Goal: Information Seeking & Learning: Stay updated

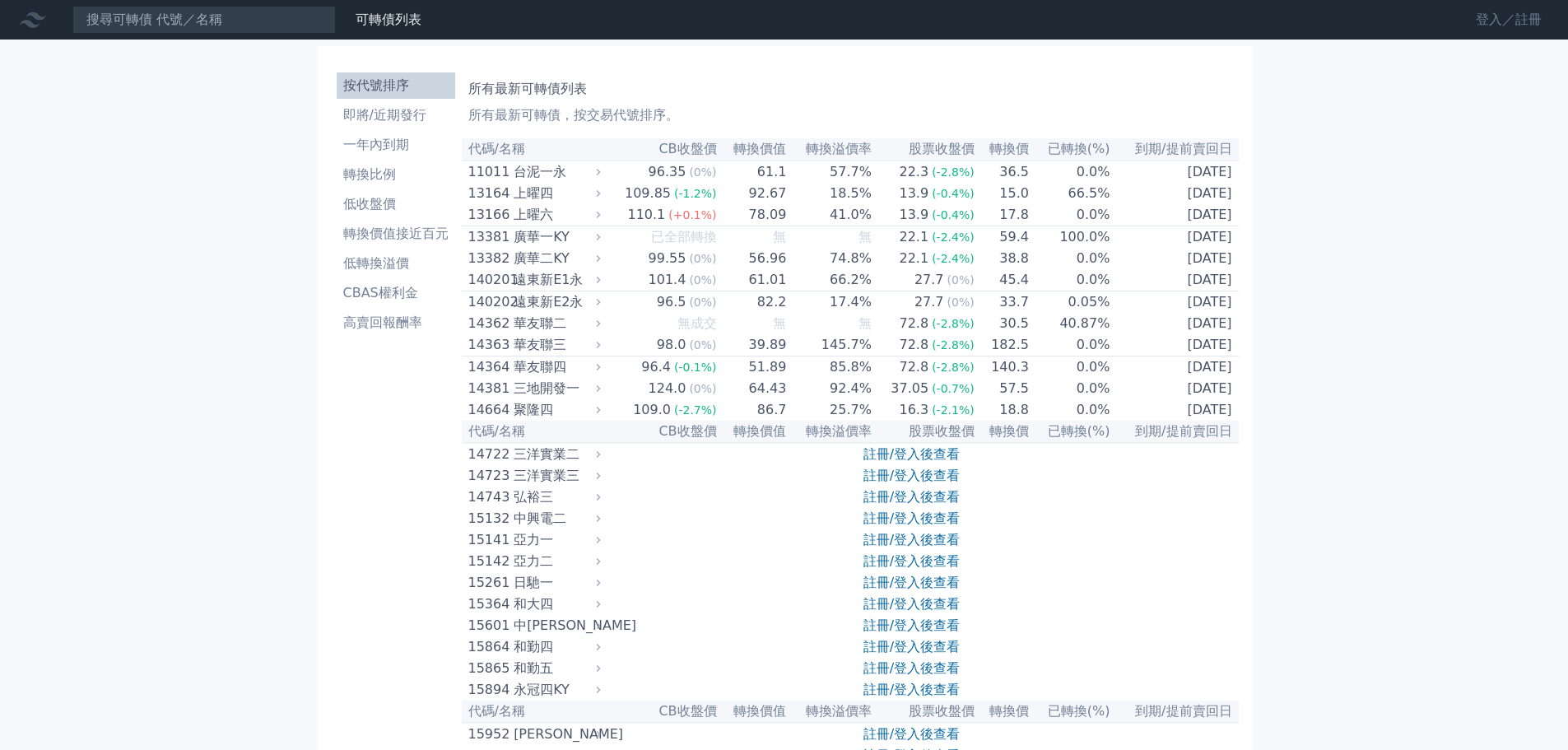
click at [1530, 12] on link "登入／註冊" at bounding box center [1508, 20] width 92 height 26
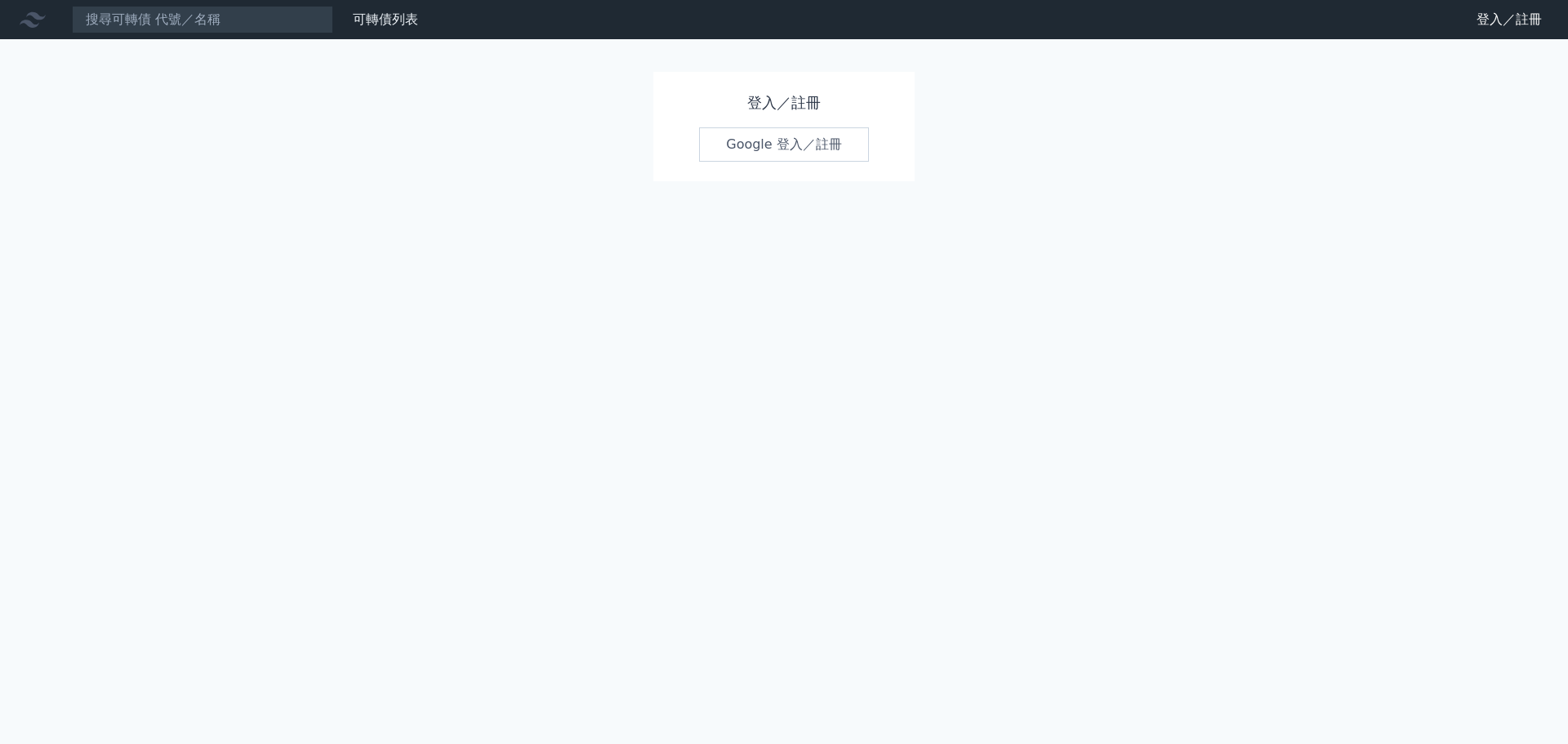
click at [772, 140] on link "Google 登入／註冊" at bounding box center [784, 144] width 170 height 34
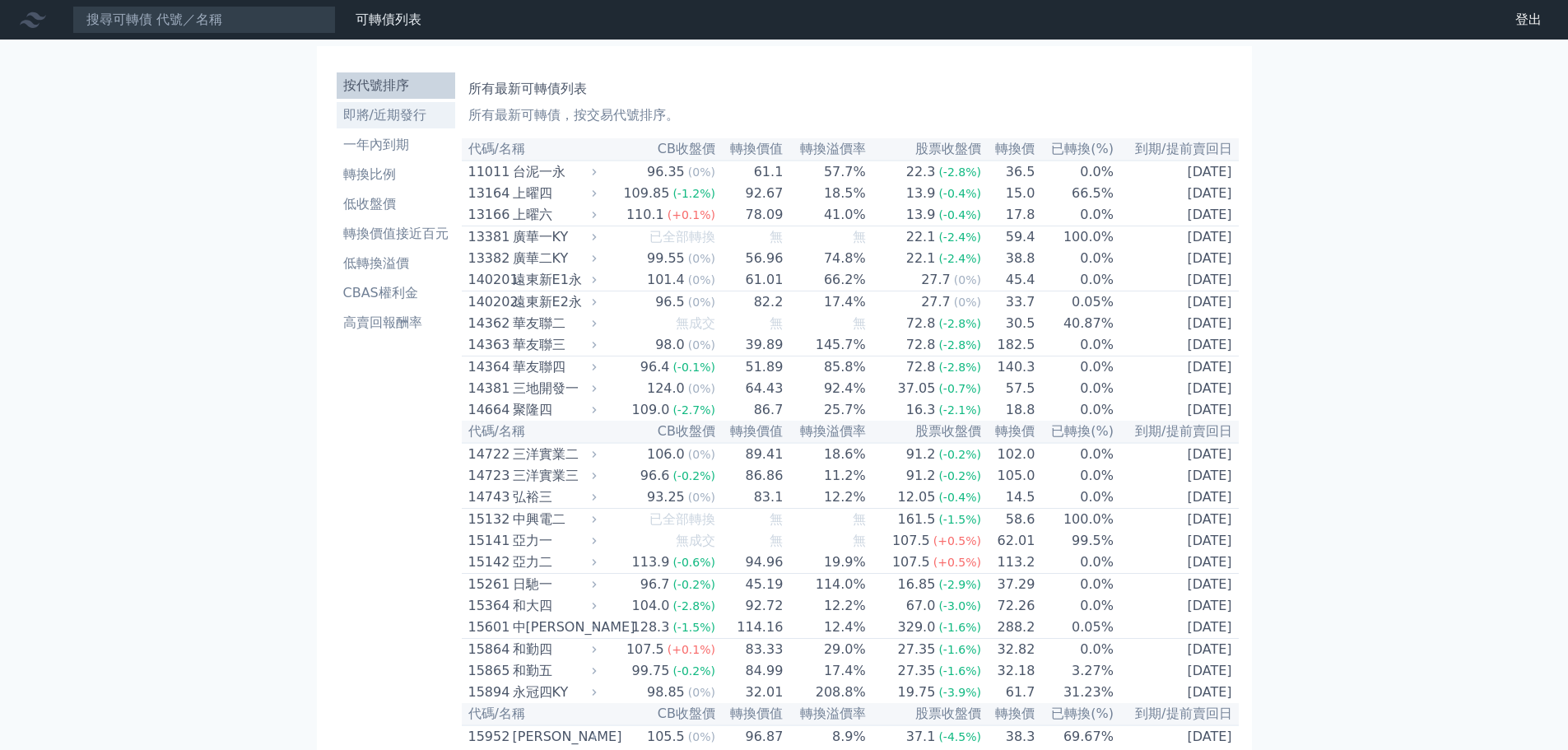
click at [382, 126] on link "即將/近期發行" at bounding box center [395, 116] width 118 height 26
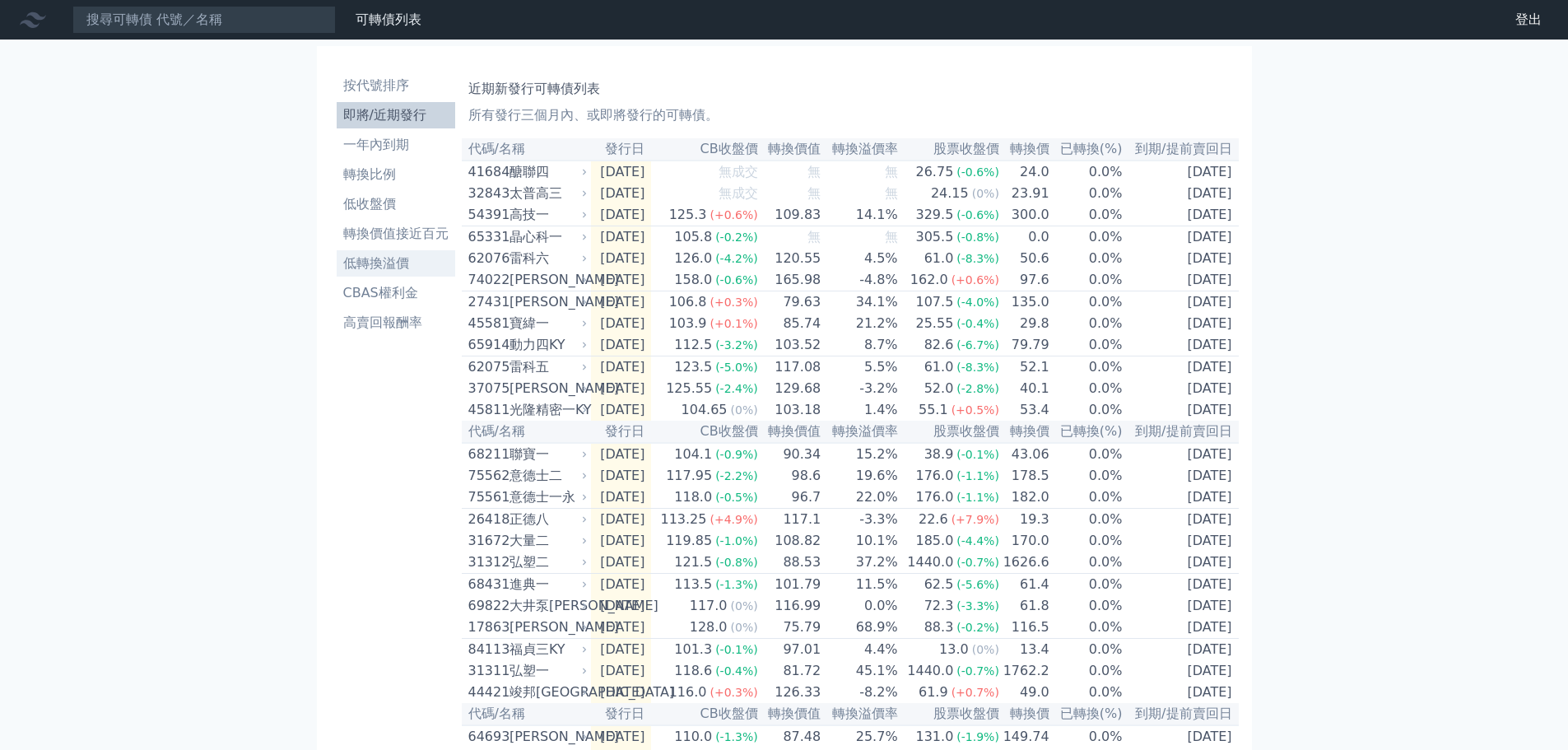
click at [396, 265] on li "低轉換溢價" at bounding box center [395, 263] width 118 height 20
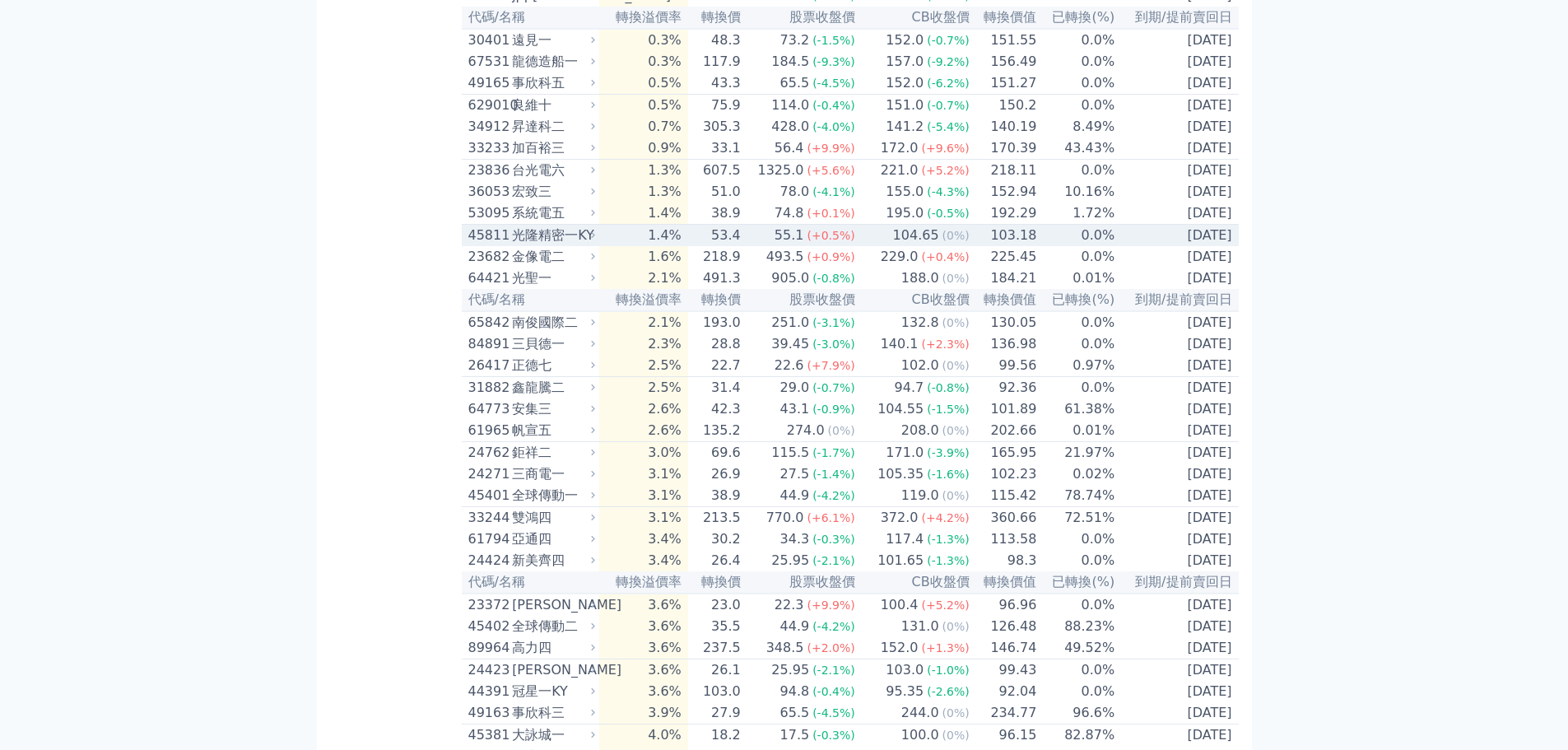
scroll to position [494, 0]
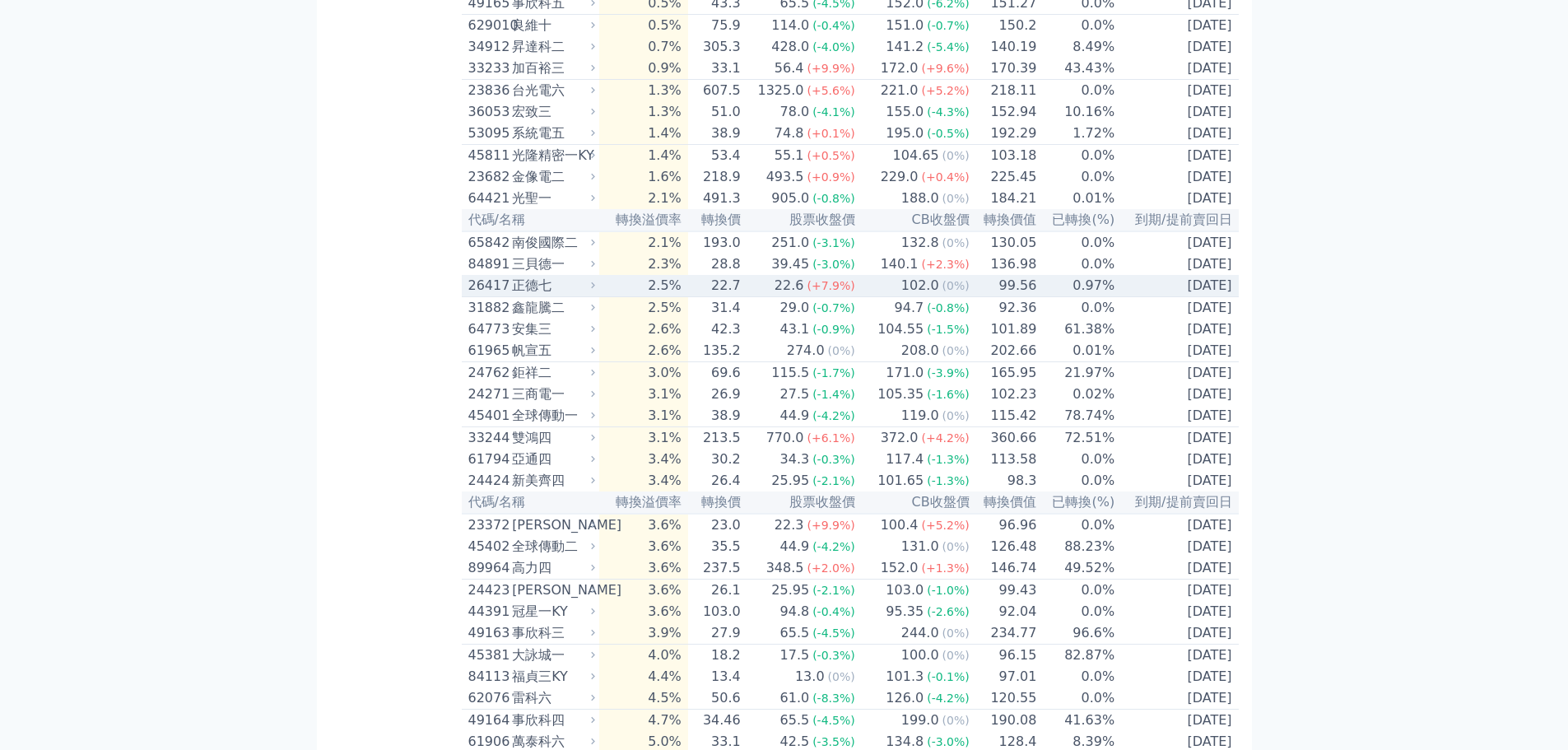
click at [815, 293] on span "(+7.9%)" at bounding box center [830, 286] width 48 height 13
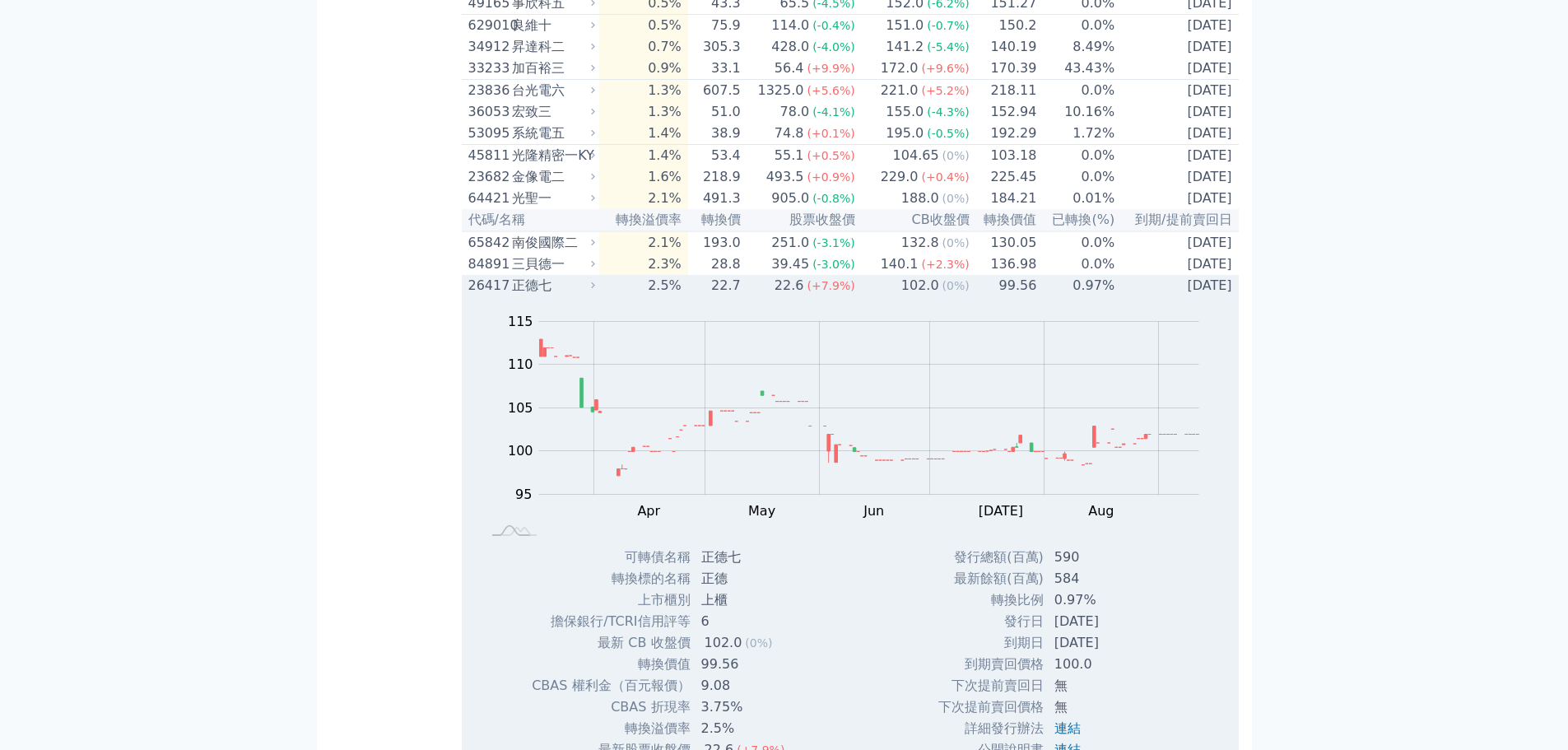
click at [815, 293] on span "(+7.9%)" at bounding box center [830, 286] width 48 height 13
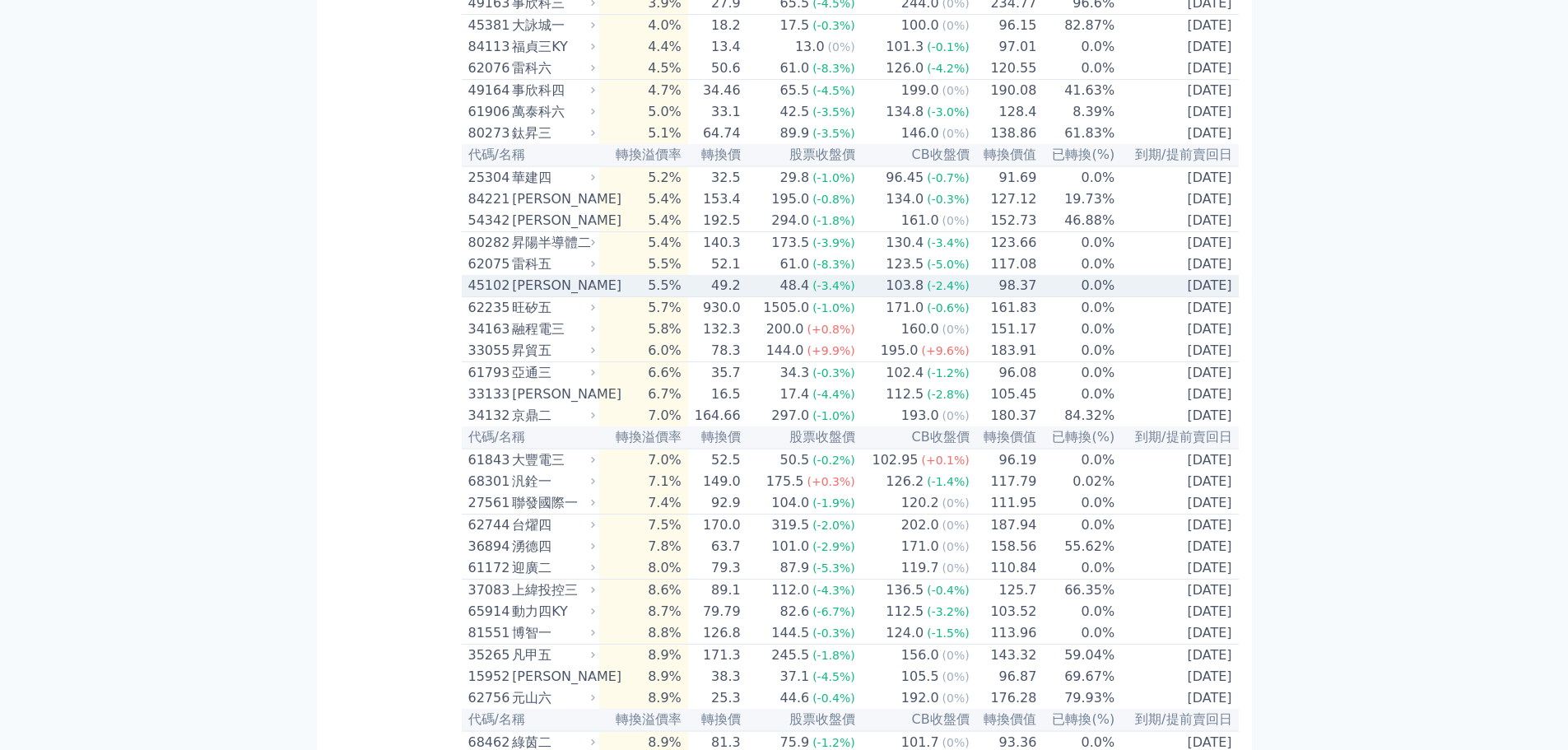
scroll to position [1152, 0]
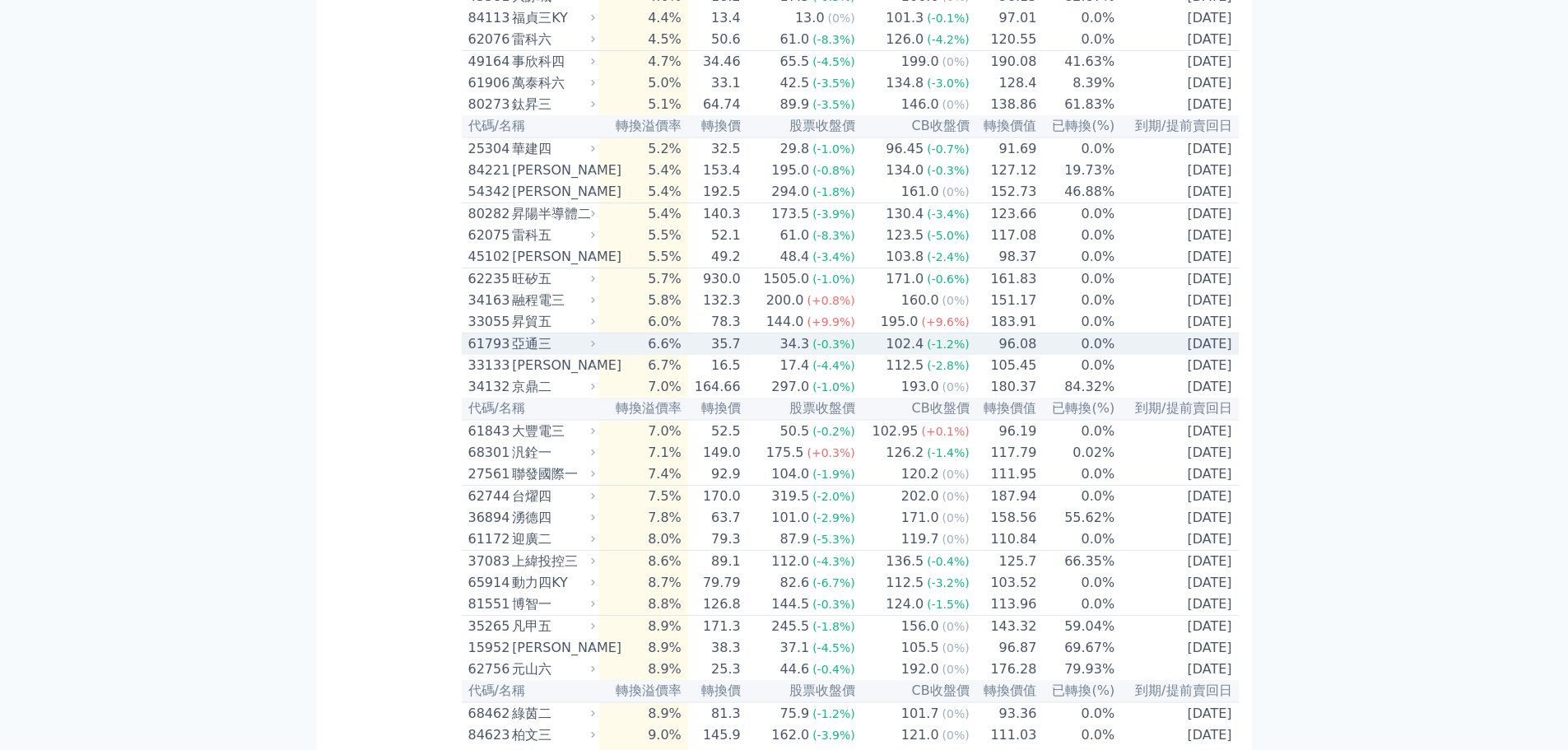
click at [775, 356] on td "34.3 (-0.3%)" at bounding box center [798, 345] width 115 height 22
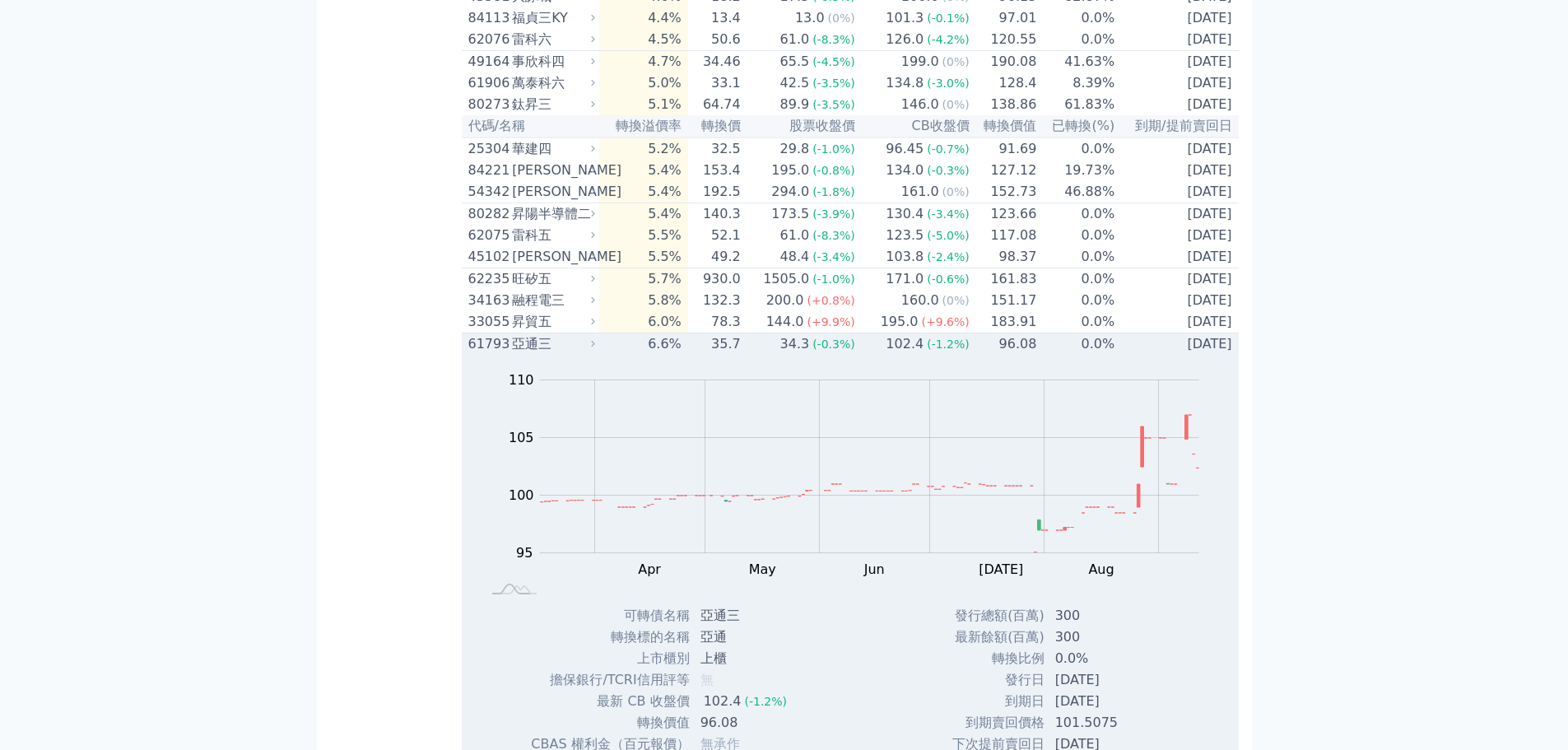
click at [775, 356] on td "34.3 (-0.3%)" at bounding box center [798, 345] width 115 height 22
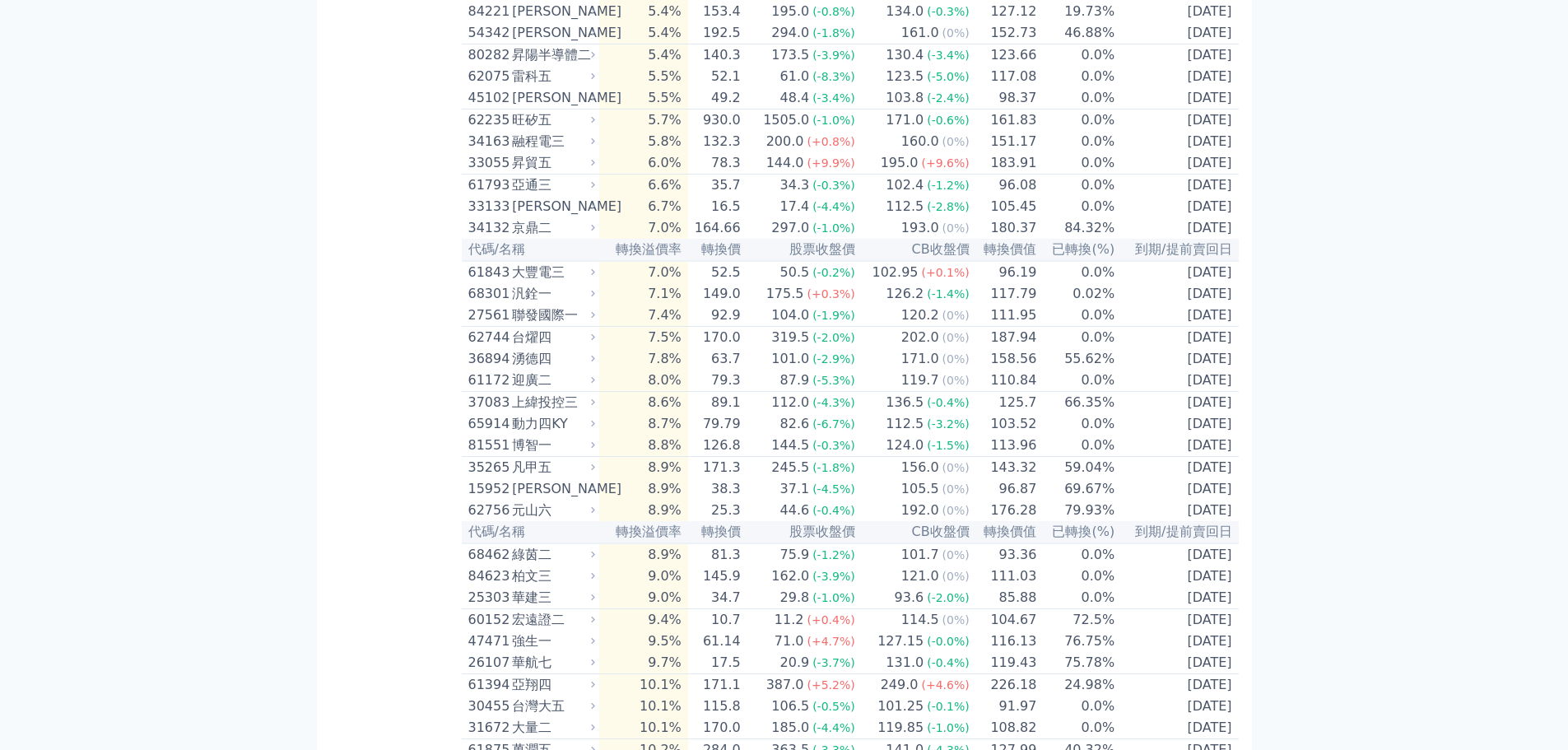
scroll to position [1317, 0]
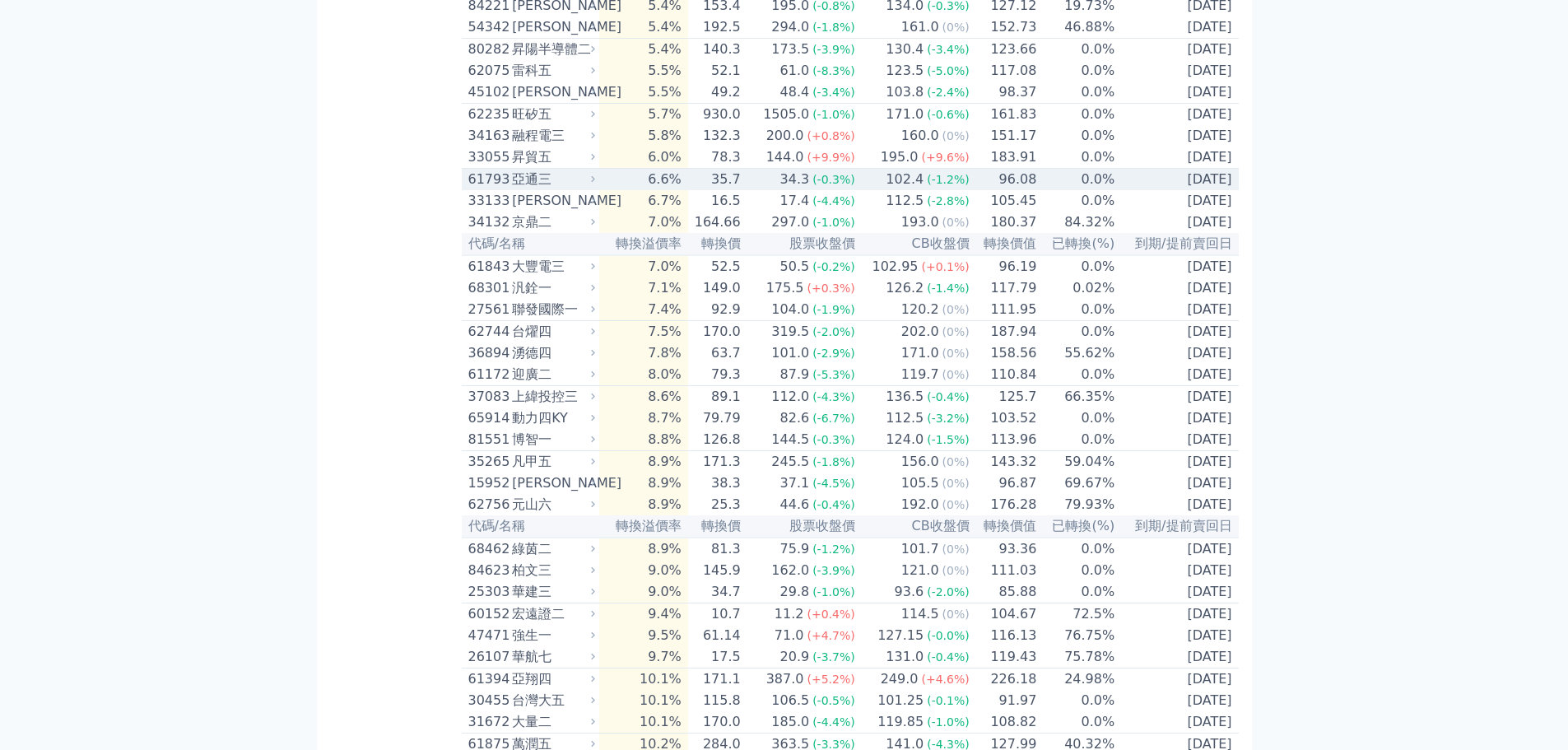
click at [811, 189] on div "34.3" at bounding box center [795, 179] width 36 height 20
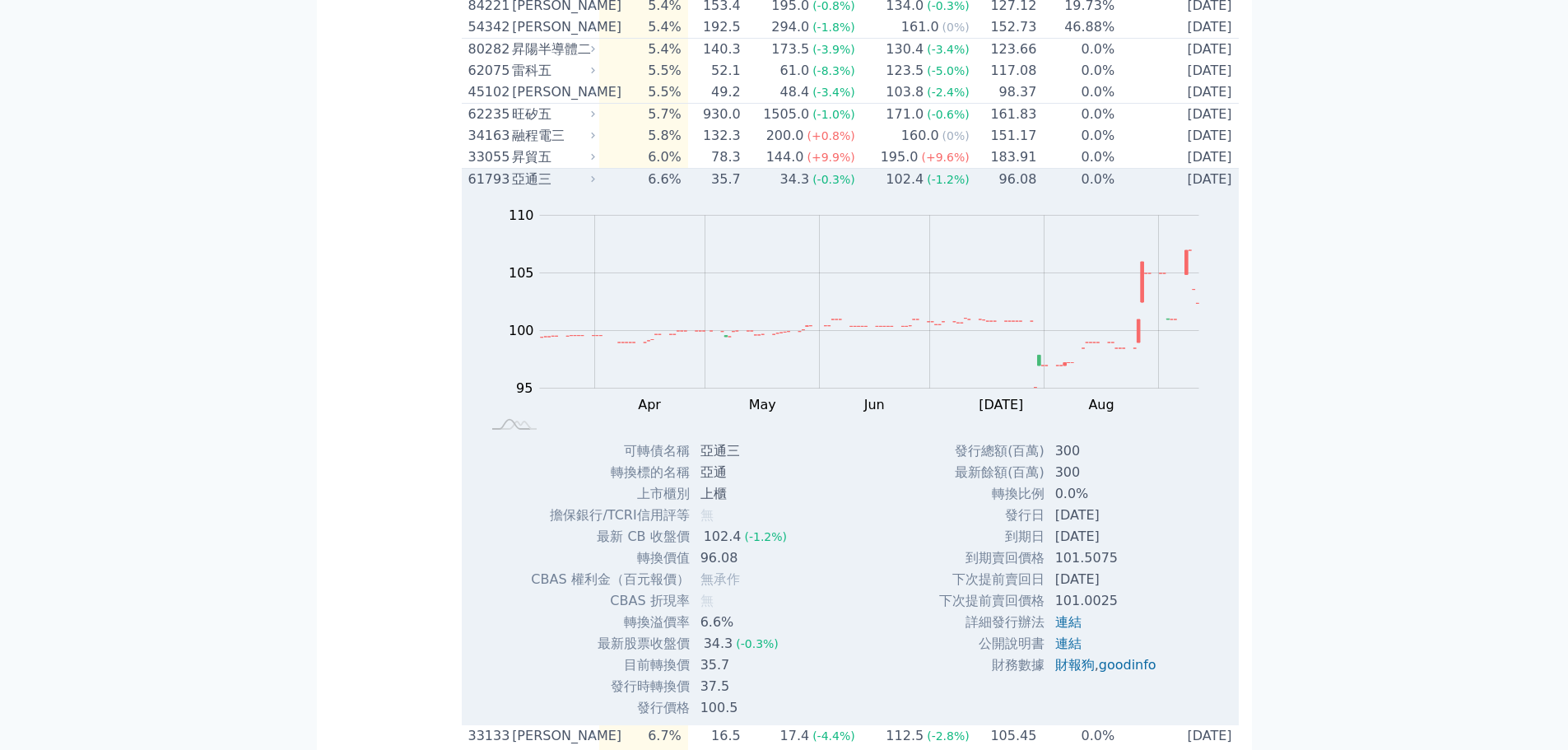
click at [811, 189] on div "34.3" at bounding box center [795, 179] width 36 height 20
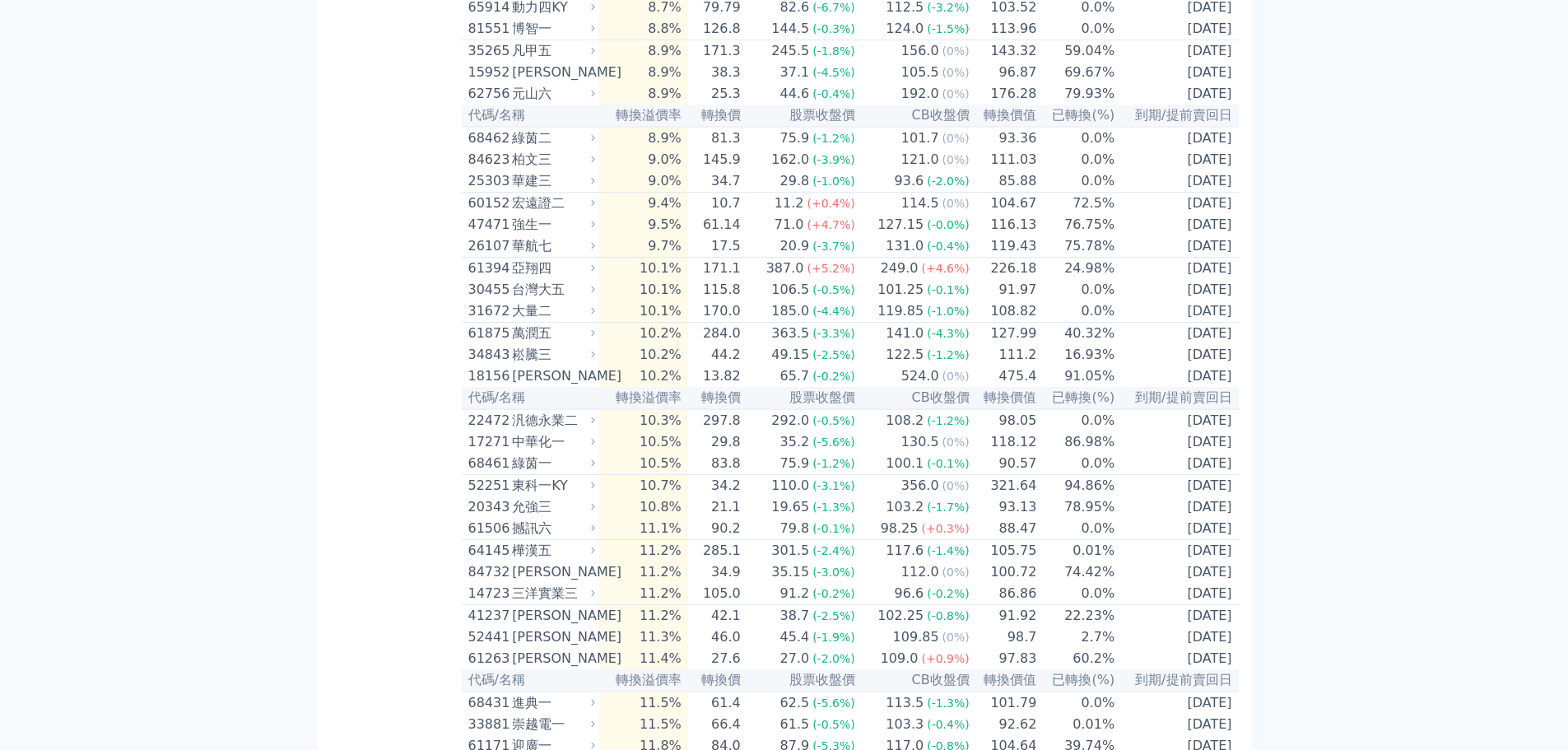
scroll to position [1729, 0]
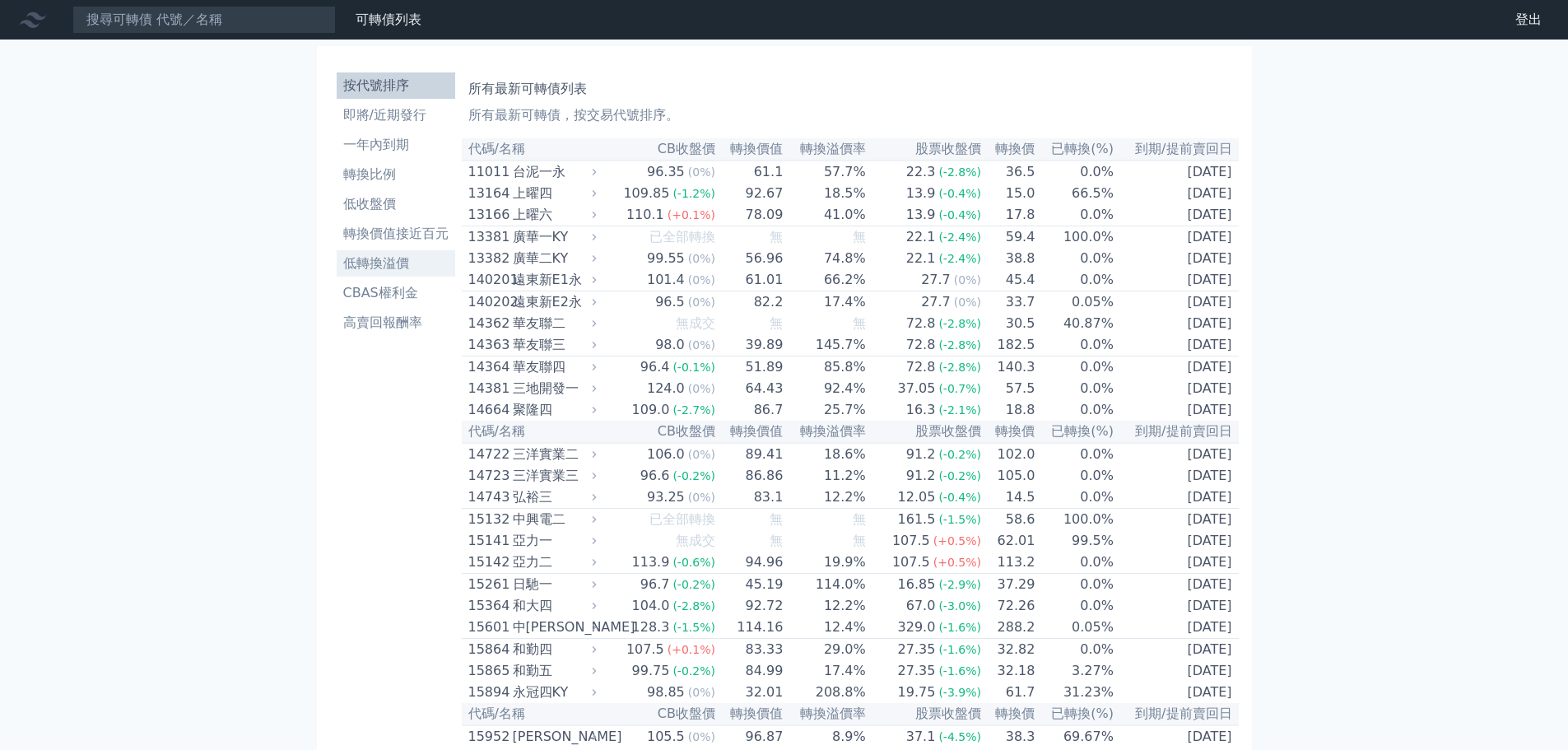
click at [386, 267] on li "低轉換溢價" at bounding box center [395, 263] width 118 height 20
